Goal: Navigation & Orientation: Understand site structure

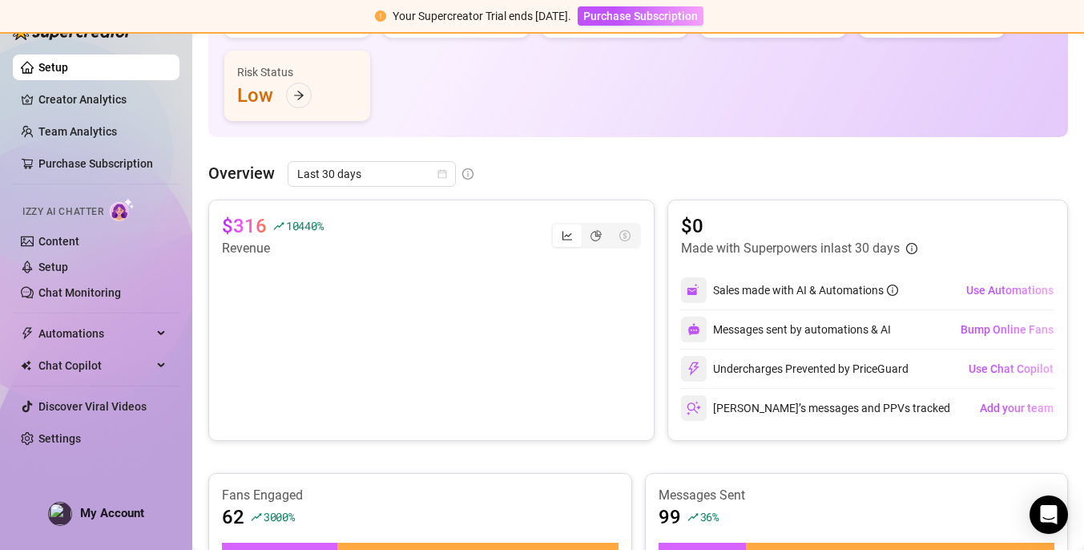
scroll to position [223, 0]
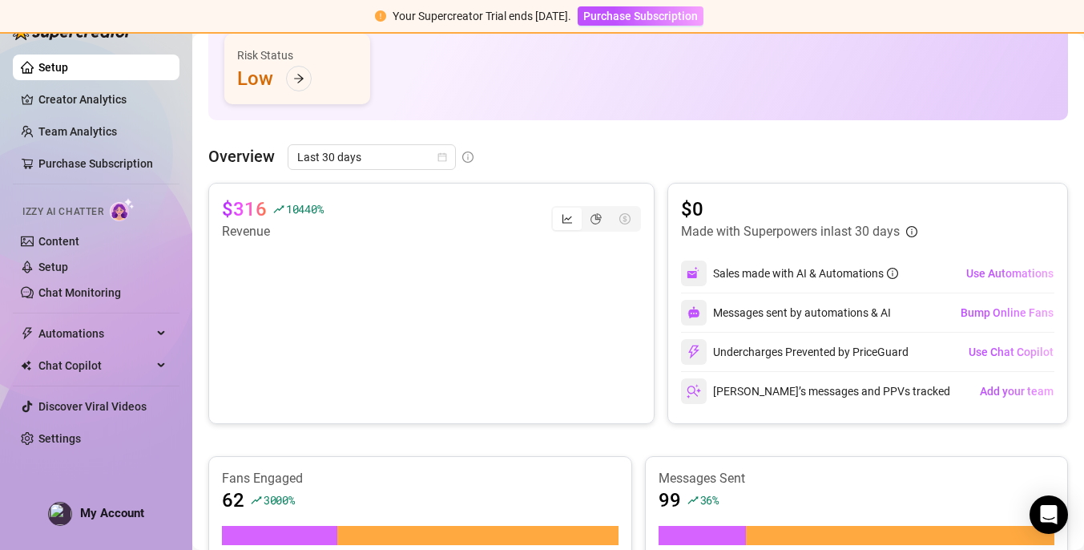
click at [575, 50] on div "👩‍💻 Active Chatters 1 / 2 😴 Snoozing Chatters 0 💵 Sales $0 💬 Messages Sent 4 📪 …" at bounding box center [638, 27] width 828 height 154
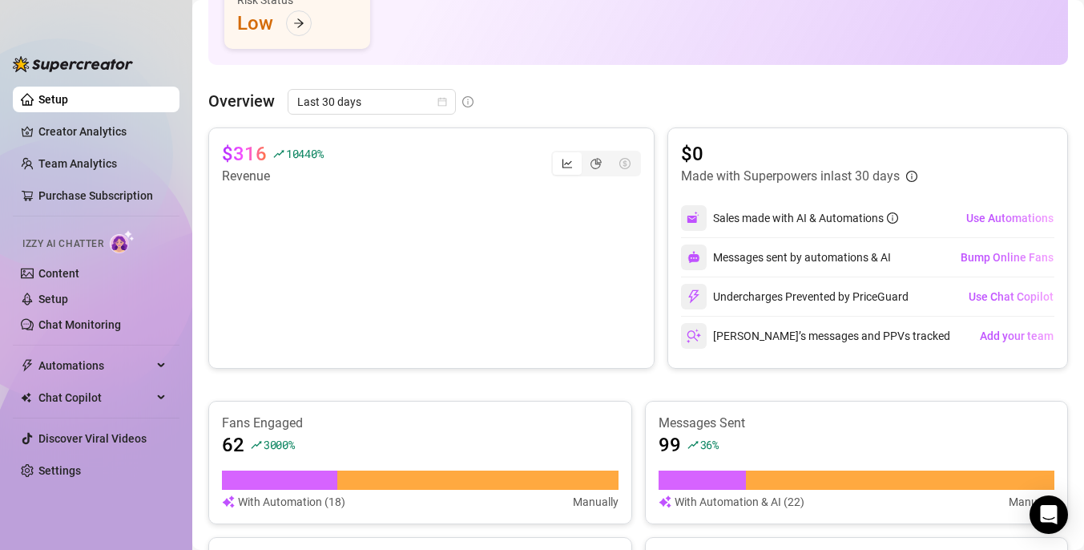
scroll to position [256, 0]
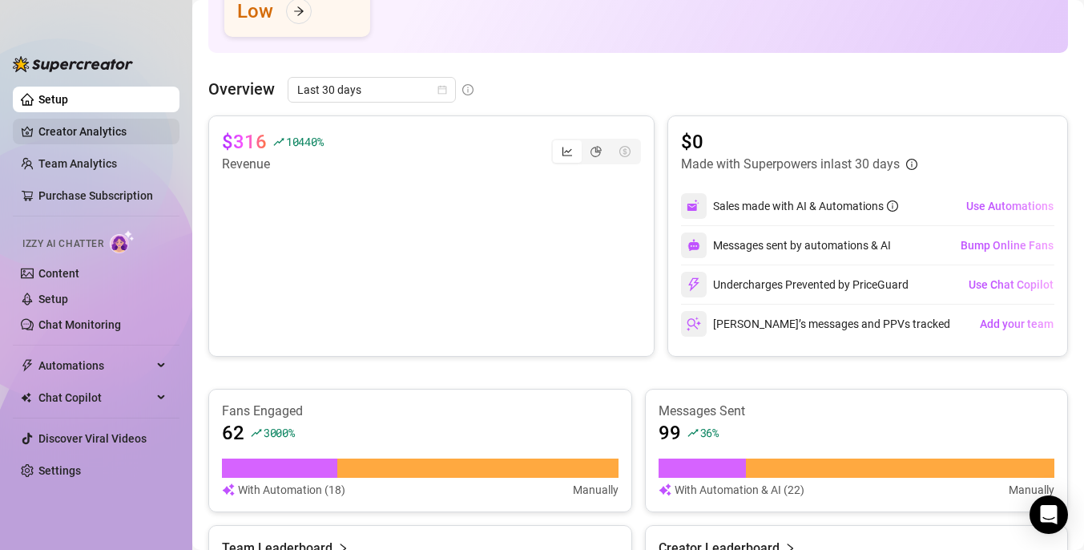
click at [115, 134] on link "Creator Analytics" at bounding box center [102, 132] width 128 height 26
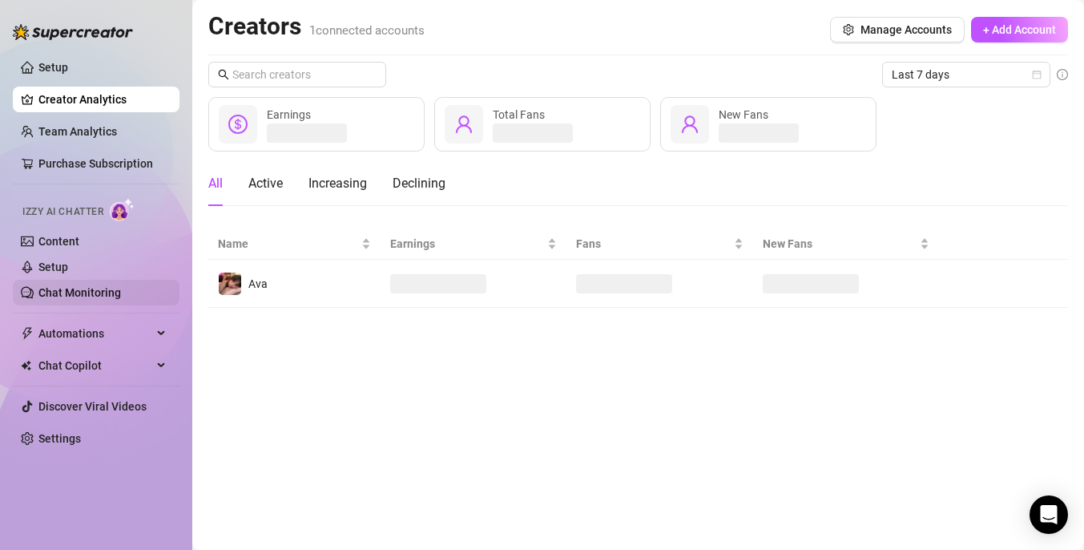
click at [119, 296] on link "Chat Monitoring" at bounding box center [79, 292] width 83 height 13
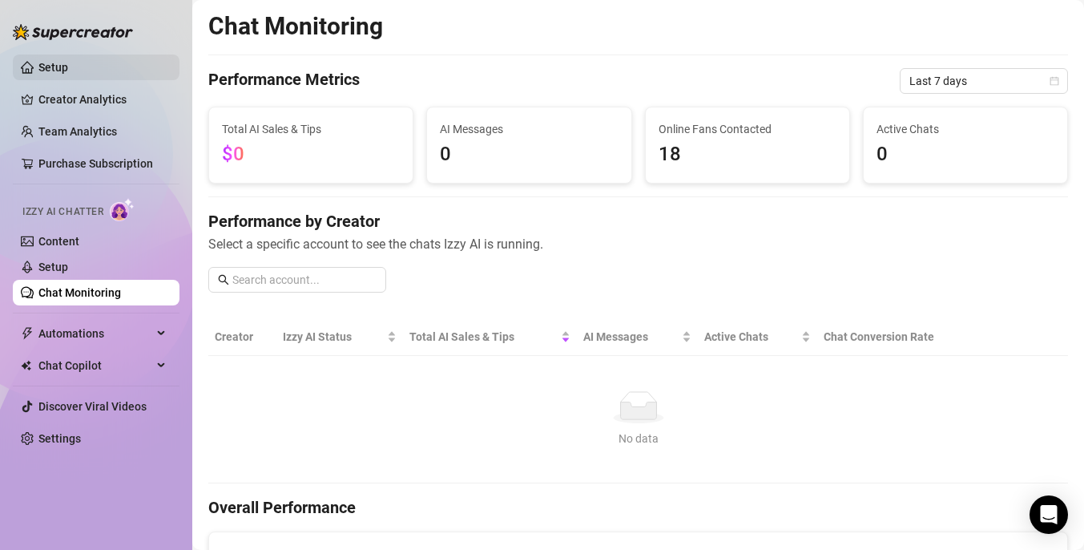
click at [68, 65] on link "Setup" at bounding box center [53, 67] width 30 height 13
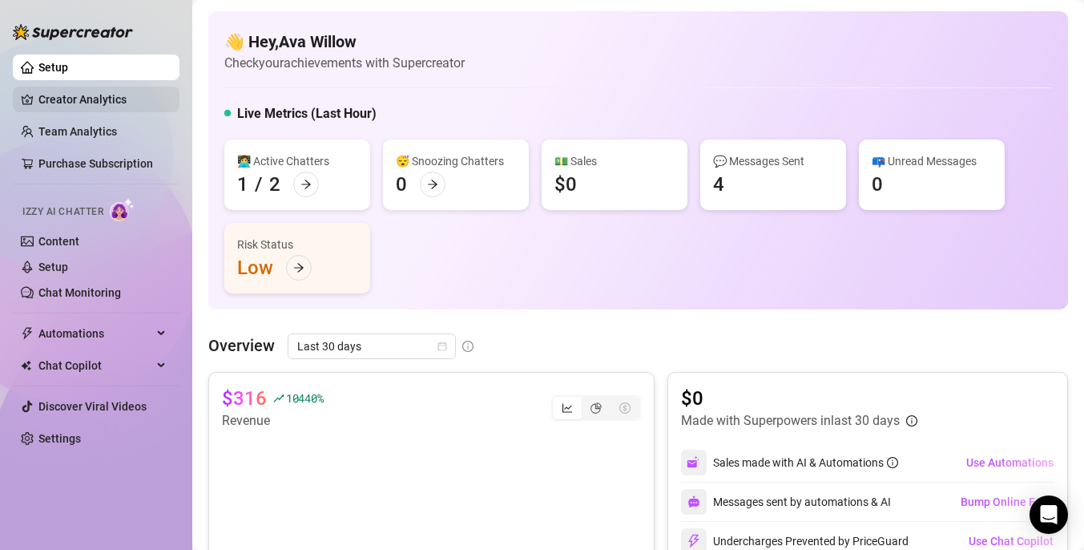
click at [68, 89] on link "Creator Analytics" at bounding box center [102, 100] width 128 height 26
